Goal: Task Accomplishment & Management: Use online tool/utility

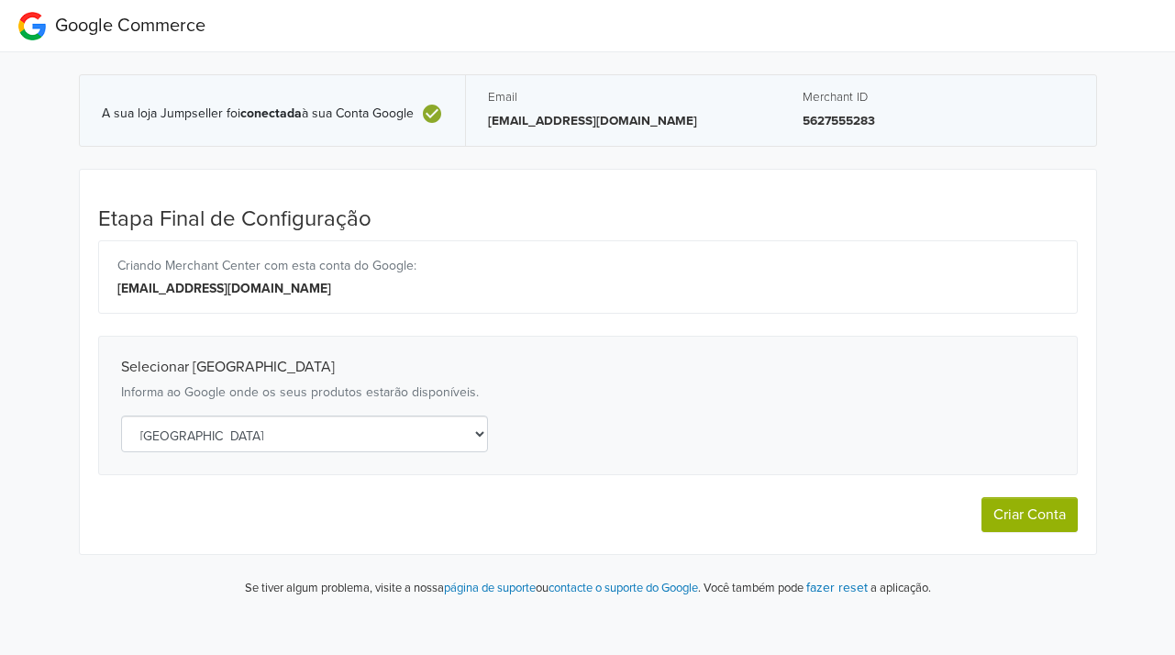
select select "pt"
click at [1043, 520] on button "Criar Conta" at bounding box center [1030, 514] width 96 height 35
select select "pt"
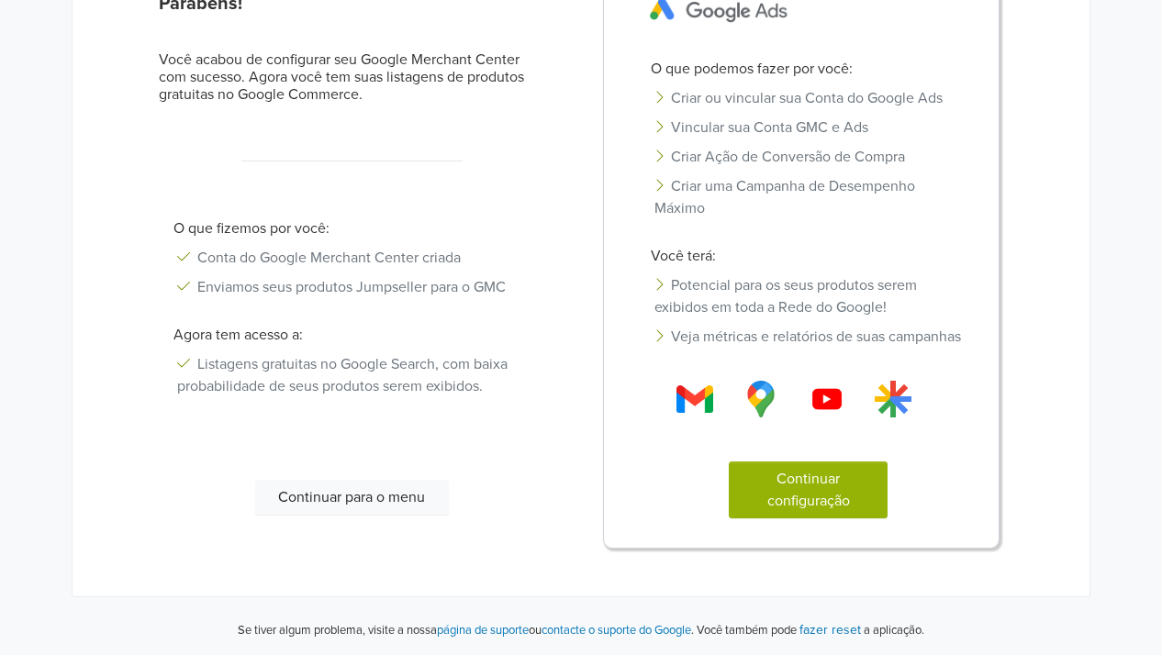
scroll to position [173, 0]
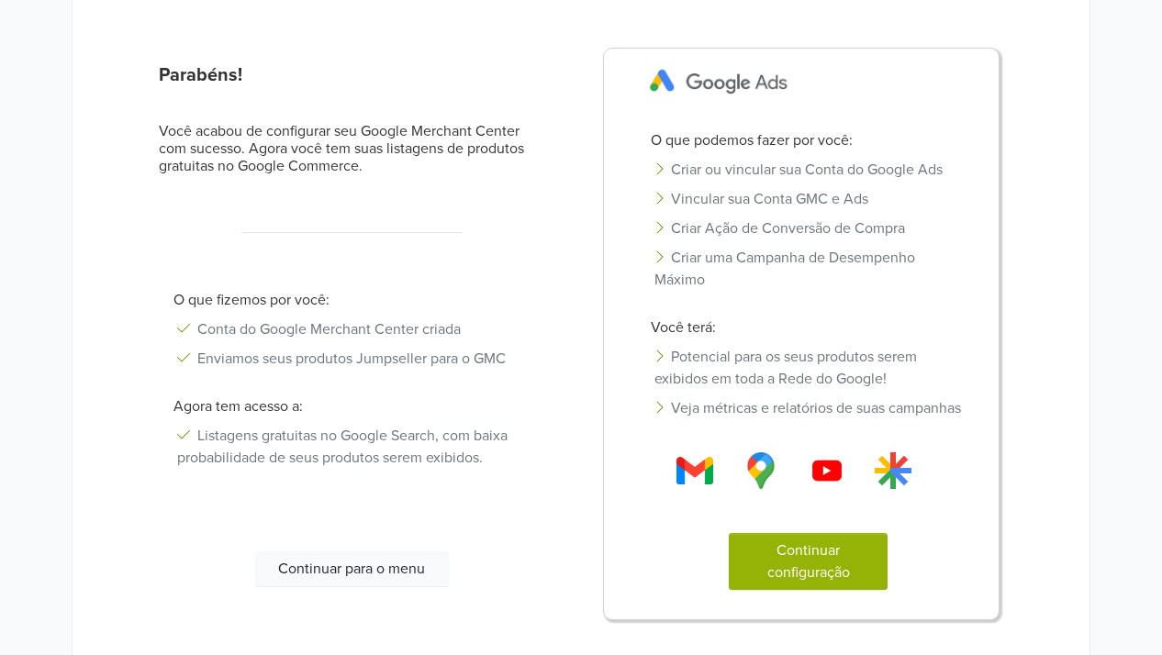
click at [382, 575] on button "Continuar para o menu" at bounding box center [351, 568] width 193 height 35
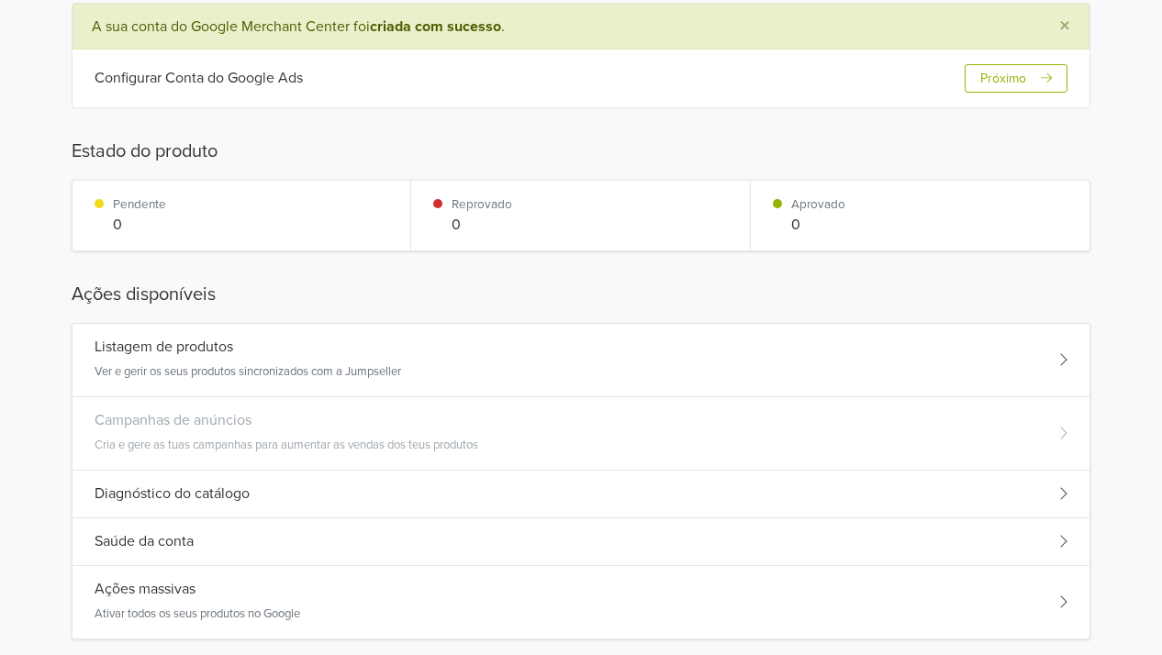
click at [376, 348] on div "Listagem de produtos" at bounding box center [248, 347] width 306 height 17
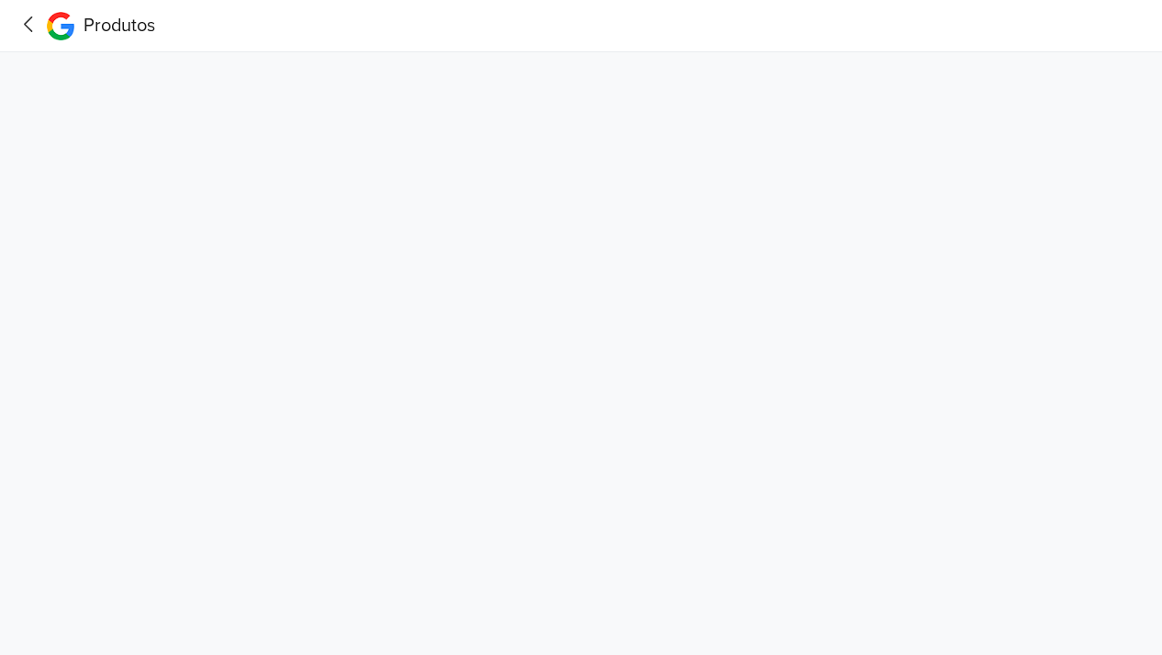
scroll to position [0, 0]
click at [28, 34] on icon at bounding box center [29, 24] width 28 height 23
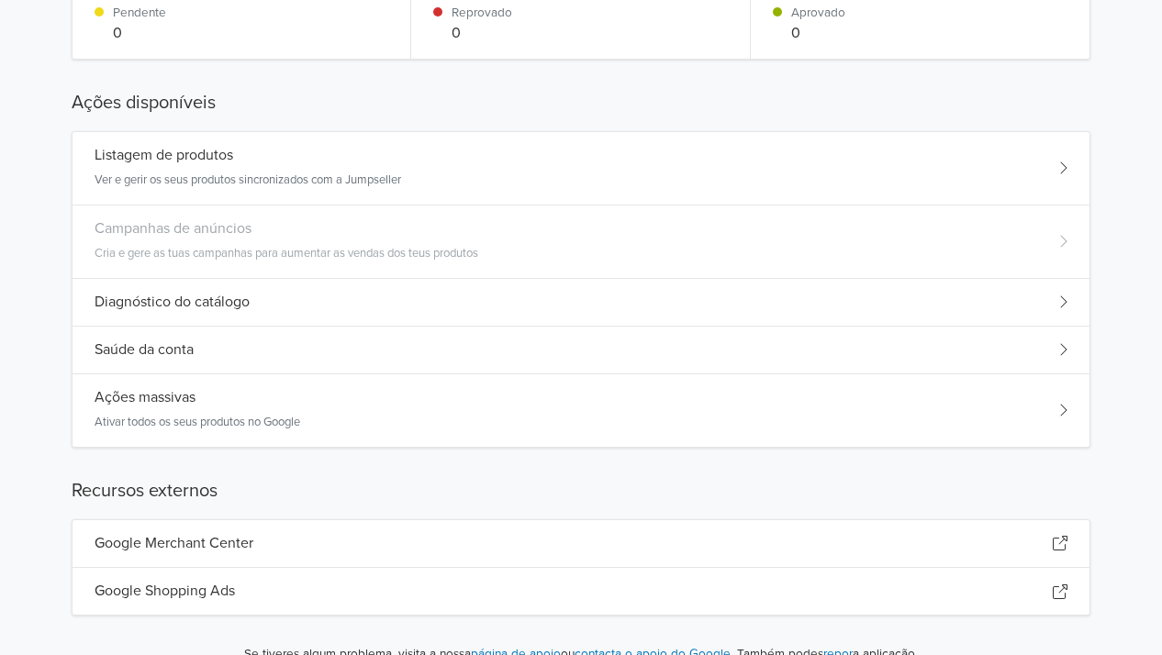
scroll to position [367, 0]
click at [394, 403] on div "Ações massivas Ativar todos os seus produtos no Google" at bounding box center [580, 409] width 1017 height 72
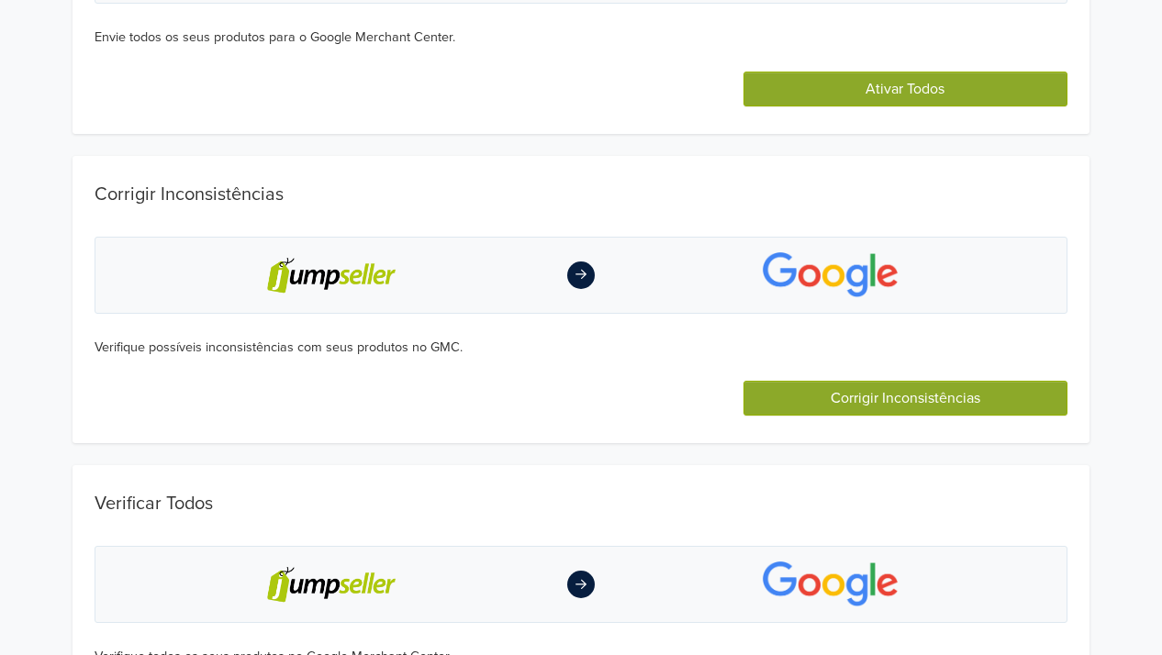
scroll to position [139, 0]
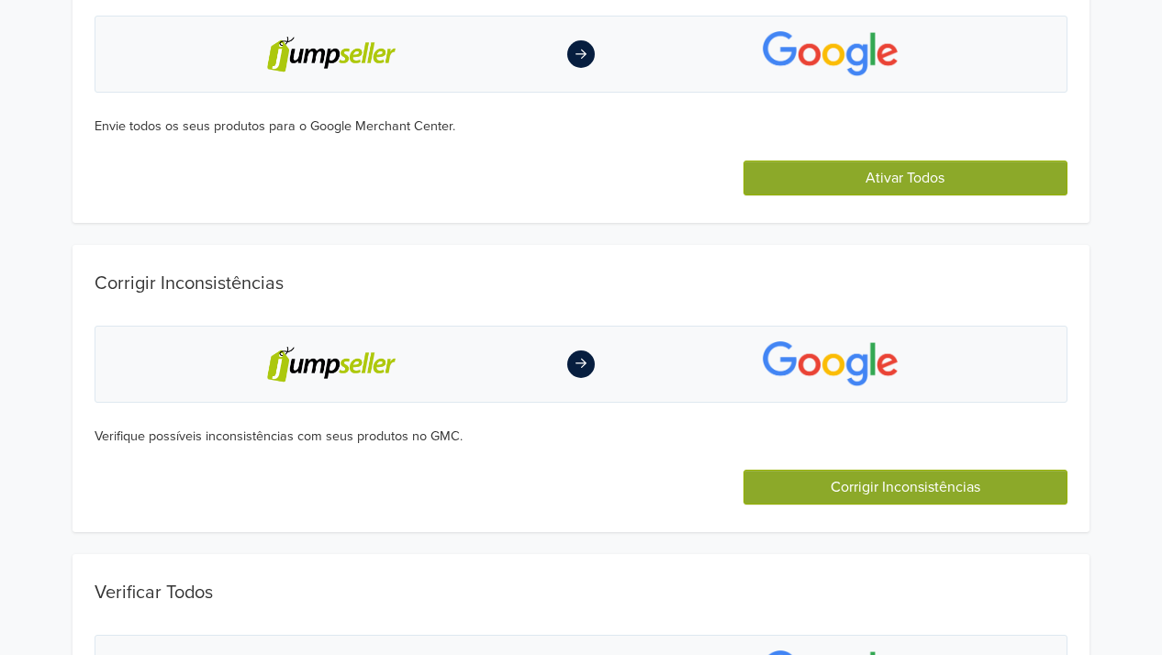
click at [849, 181] on button "Ativar Todos" at bounding box center [905, 178] width 324 height 35
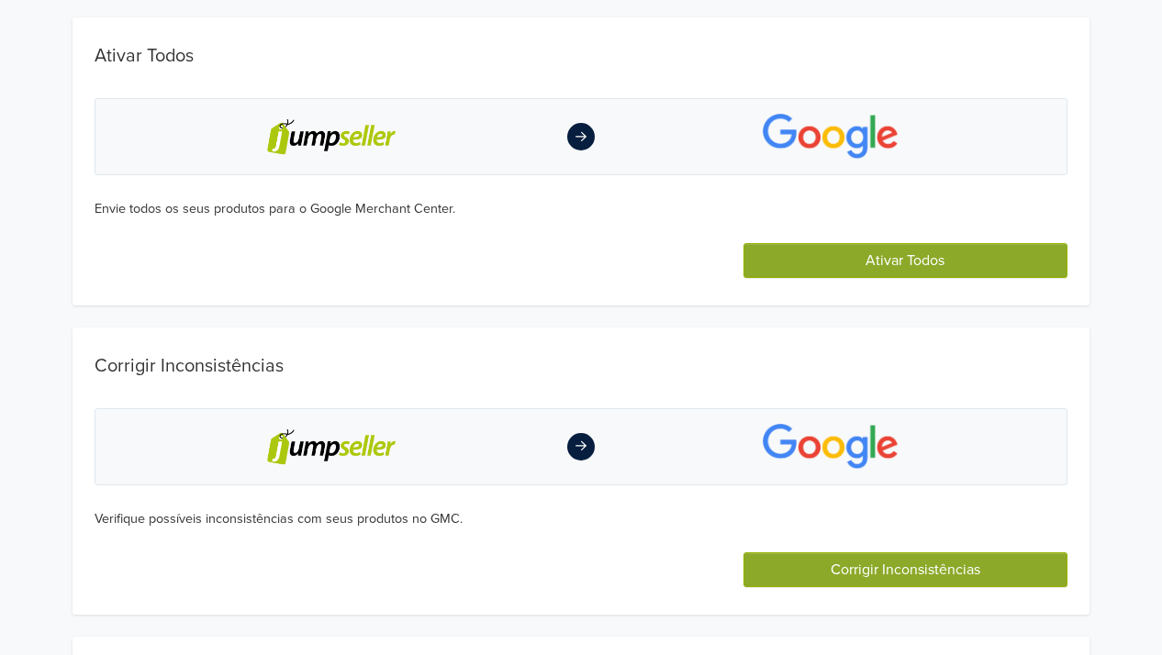
scroll to position [222, 0]
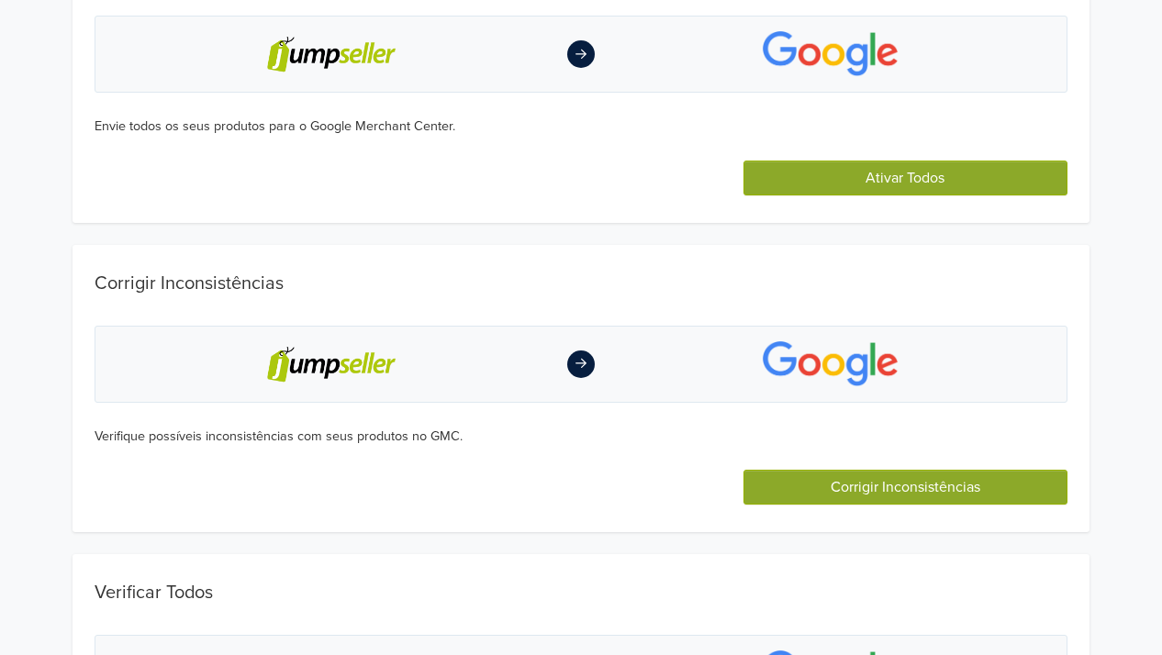
click at [906, 507] on div "Corrigir Inconsistências Verifique possíveis inconsistências com seus produtos …" at bounding box center [580, 389] width 1017 height 288
click at [905, 489] on button "Corrigir Inconsistências" at bounding box center [905, 487] width 324 height 35
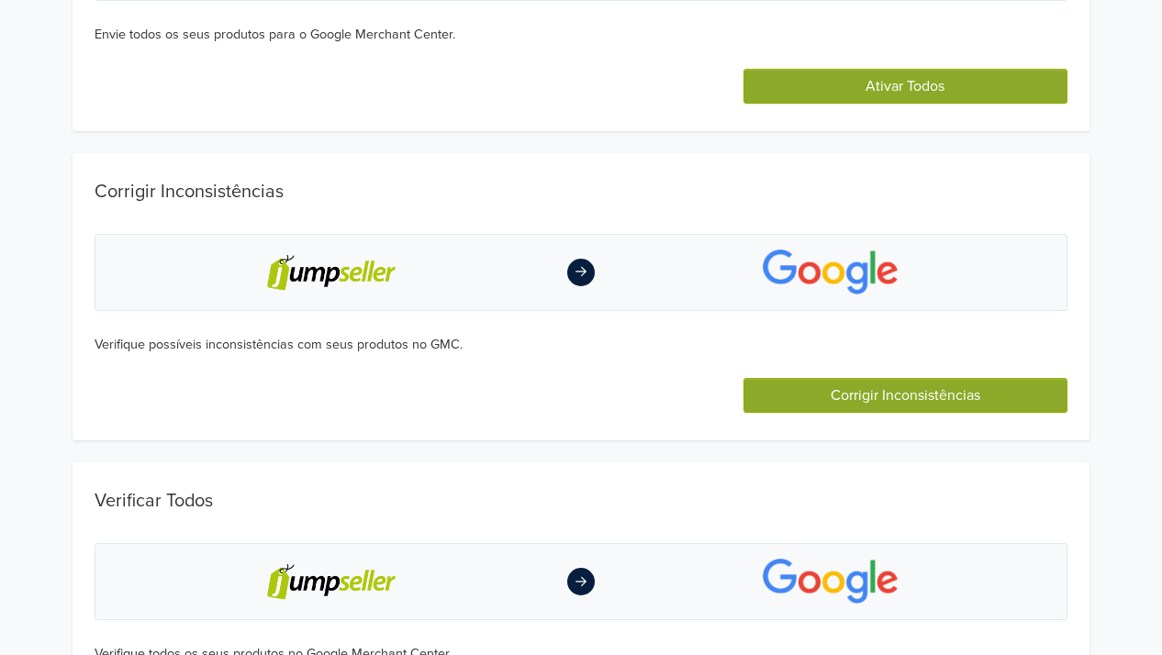
scroll to position [406, 0]
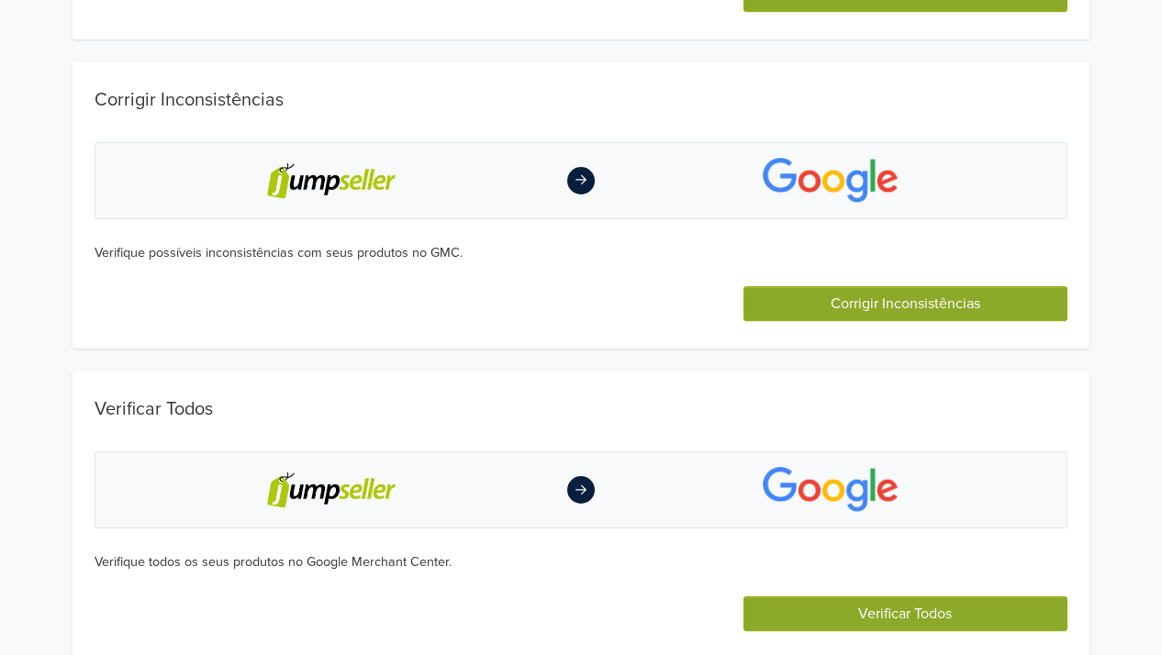
click at [909, 602] on button "Verificar Todos" at bounding box center [905, 613] width 324 height 35
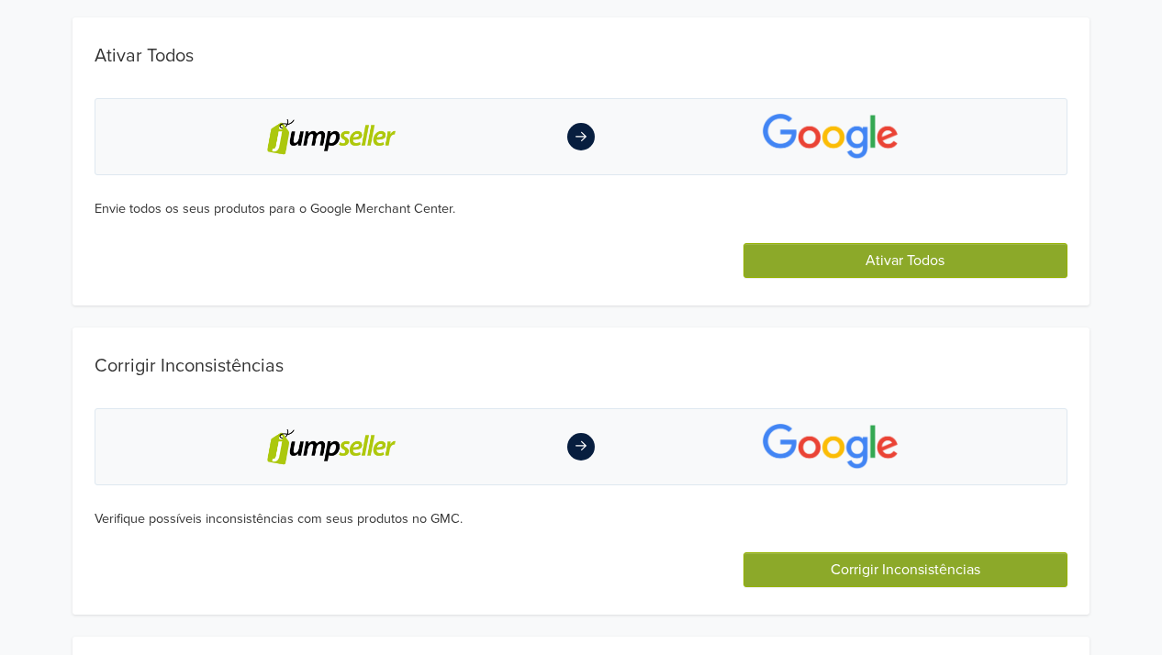
scroll to position [130, 0]
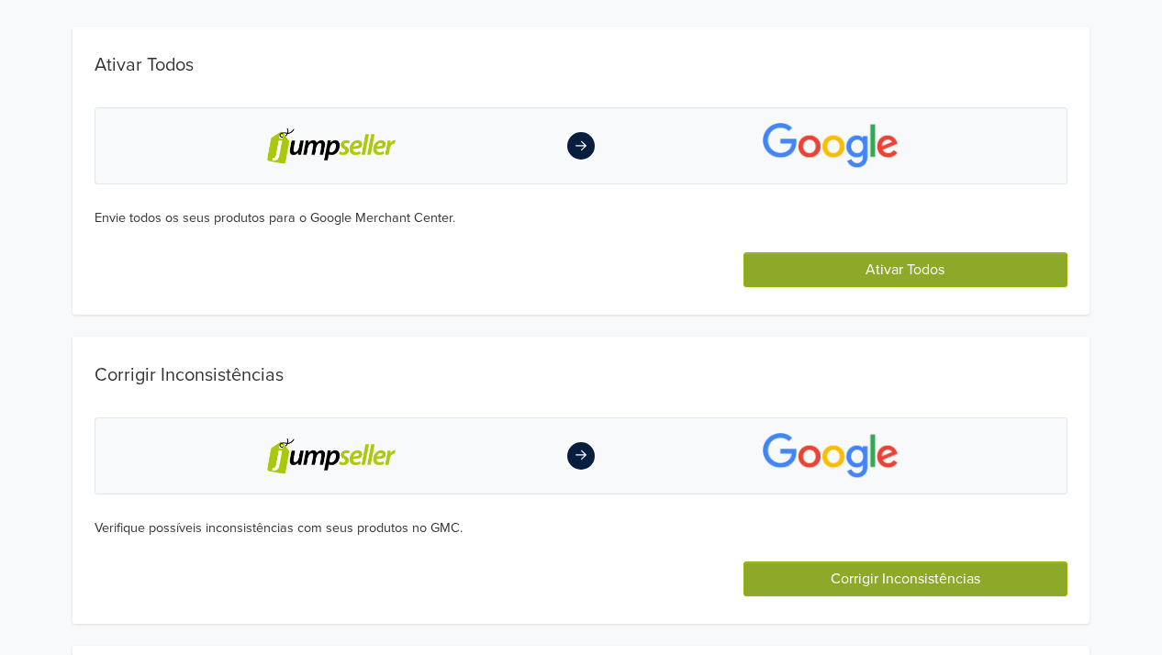
click at [867, 261] on button "Ativar Todos" at bounding box center [905, 269] width 324 height 35
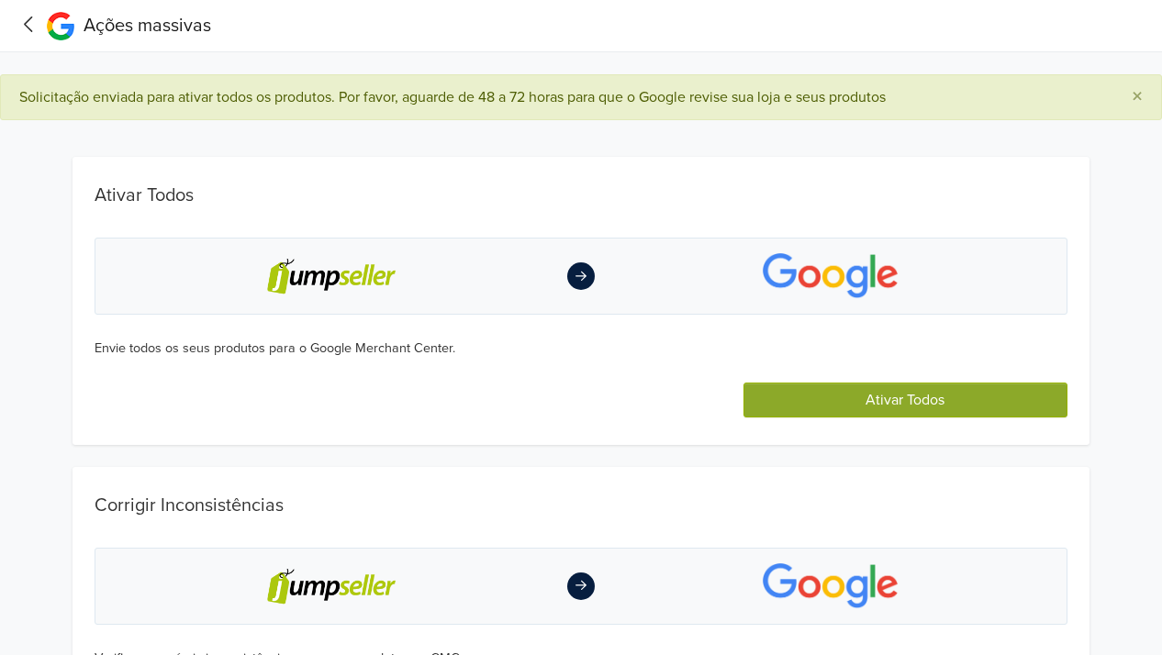
click at [34, 27] on icon at bounding box center [29, 24] width 28 height 23
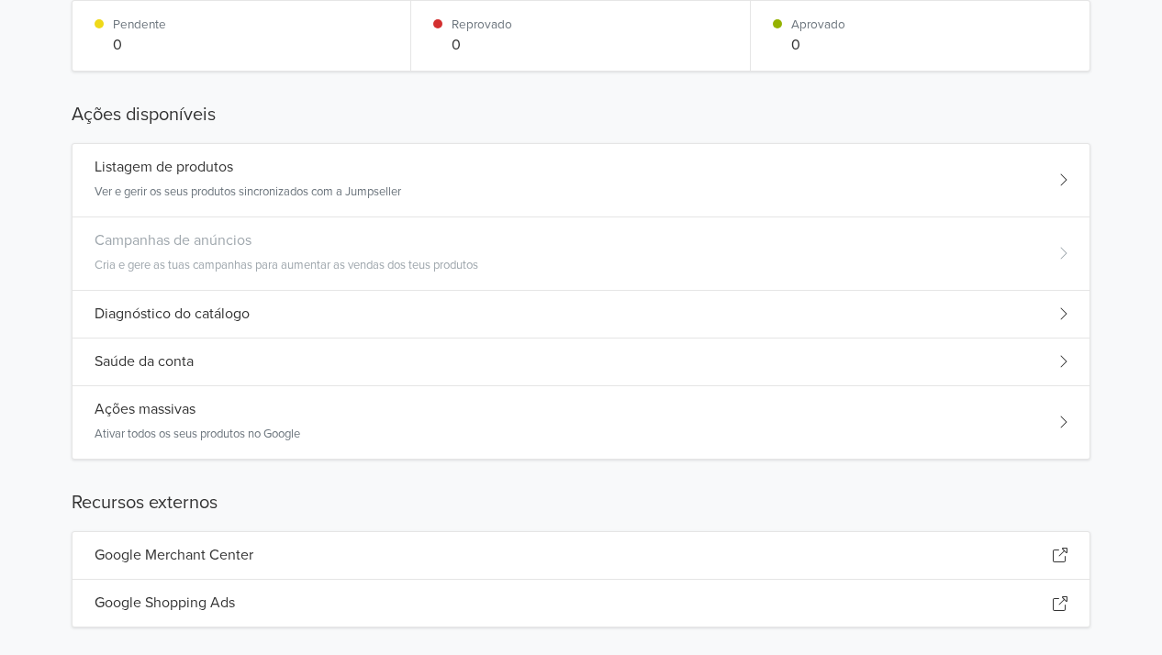
scroll to position [473, 0]
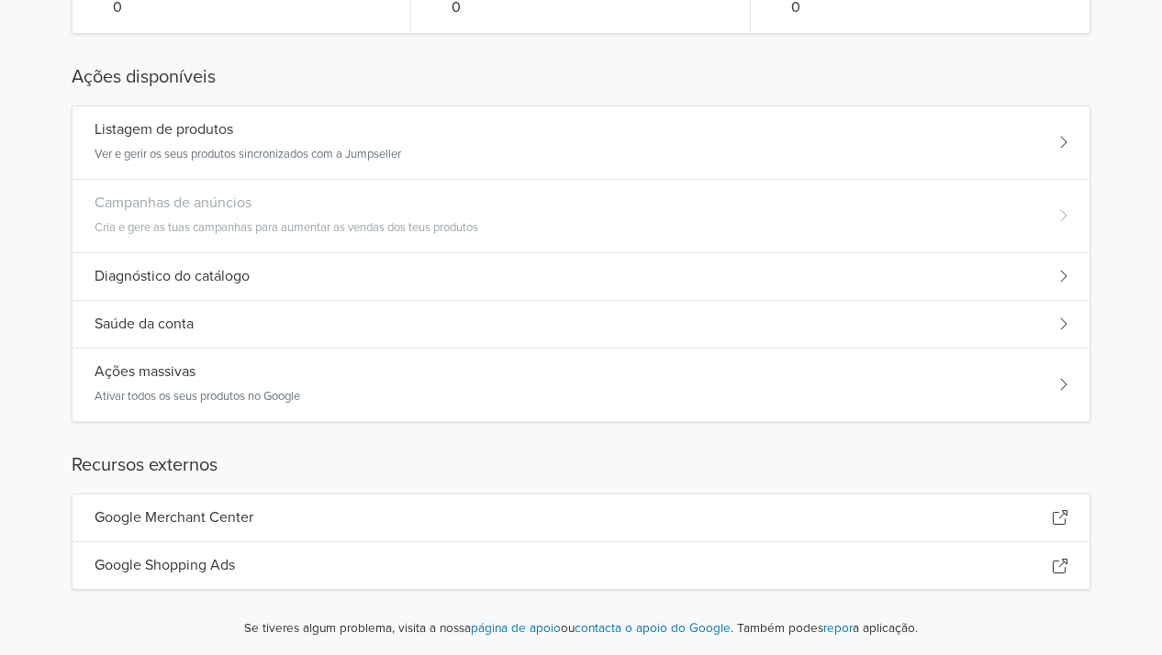
click at [305, 281] on div "Diagnóstico do catálogo" at bounding box center [580, 277] width 1017 height 48
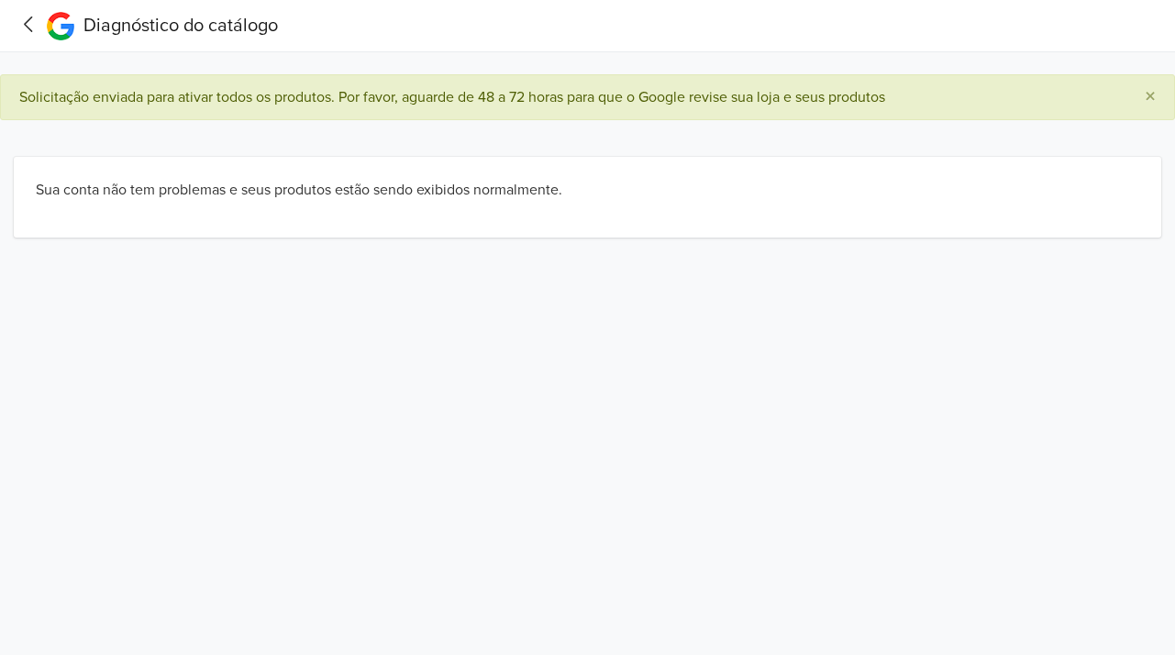
click at [26, 19] on icon at bounding box center [29, 24] width 28 height 23
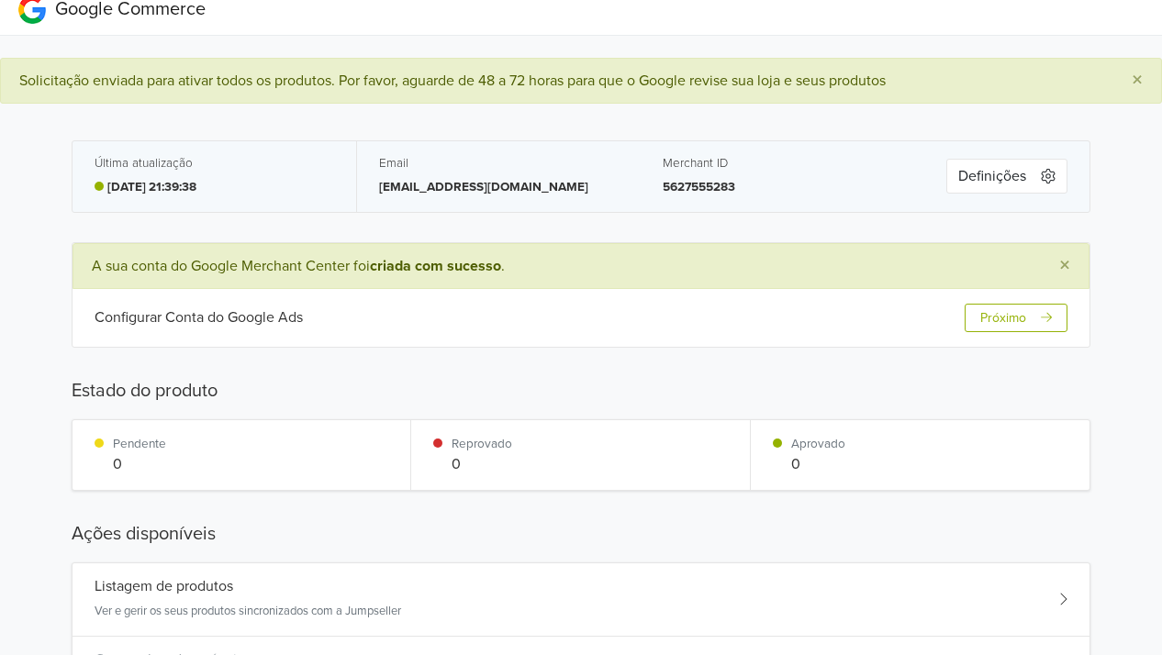
scroll to position [275, 0]
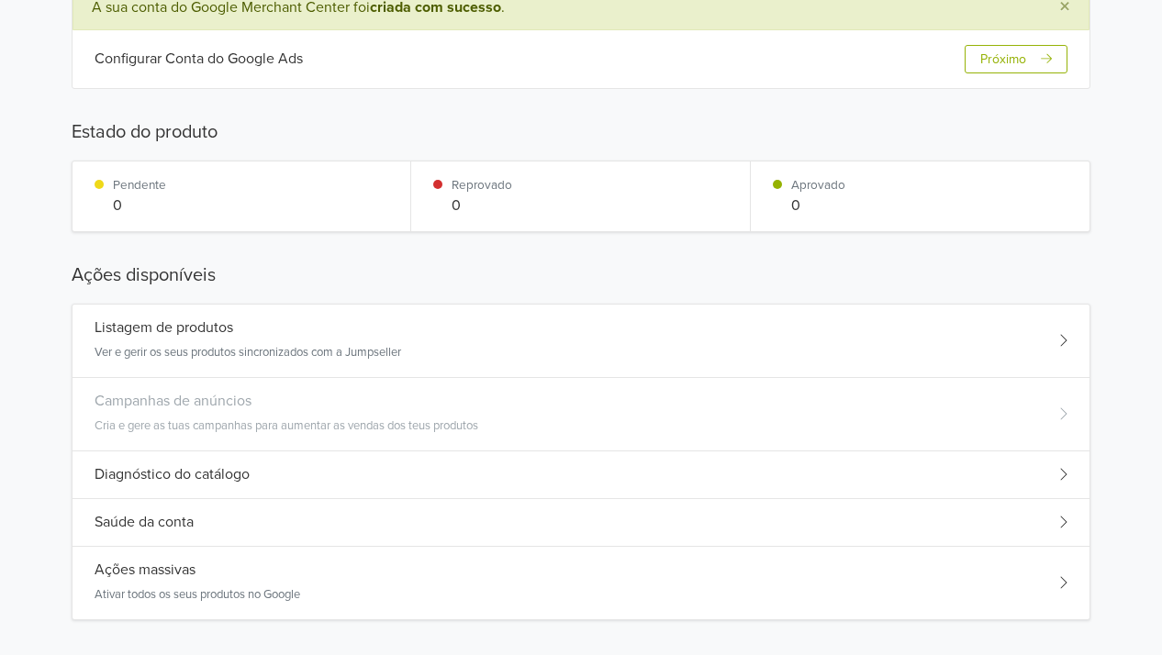
click at [322, 510] on div "Saúde da conta" at bounding box center [580, 523] width 1017 height 48
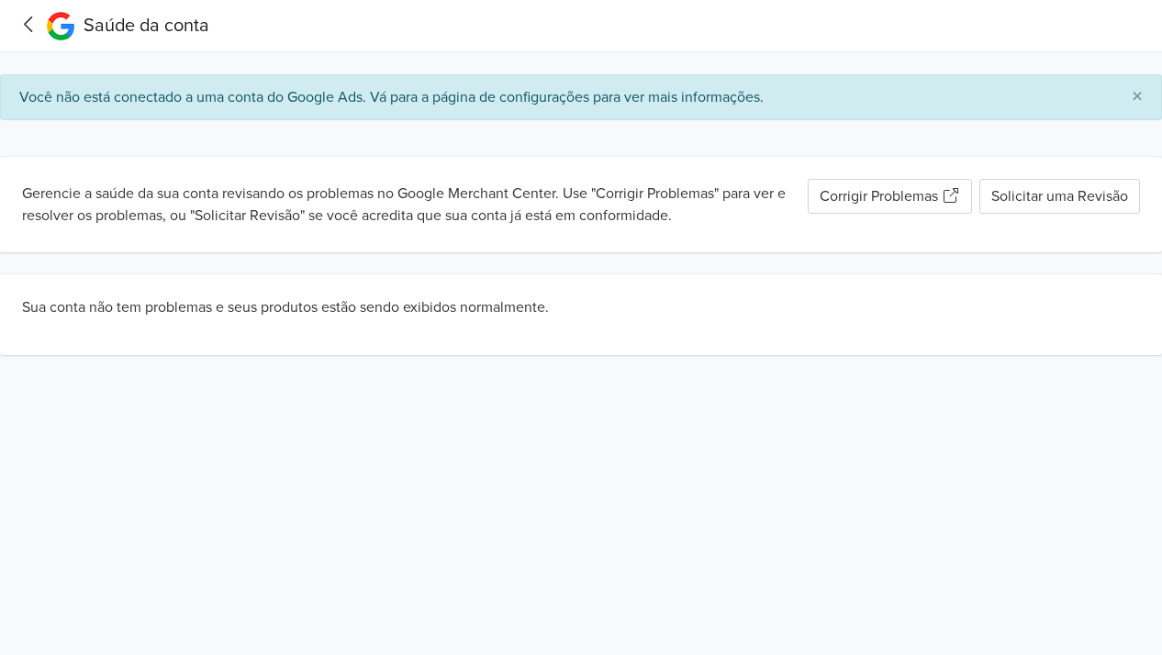
scroll to position [0, 0]
click at [20, 21] on icon at bounding box center [29, 24] width 28 height 23
